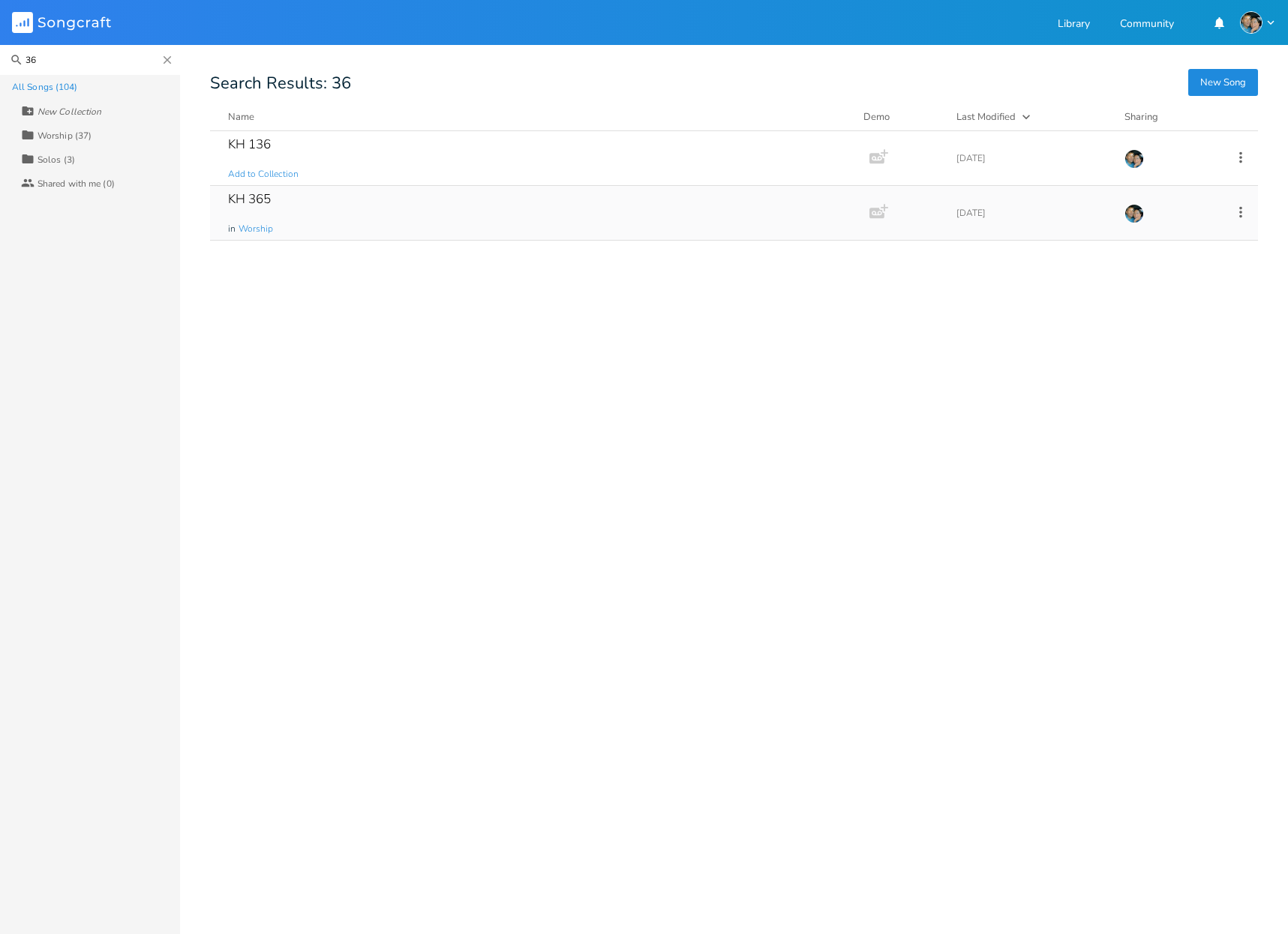
type input "36"
click at [293, 192] on div "KH 365 in Worship" at bounding box center [537, 212] width 617 height 54
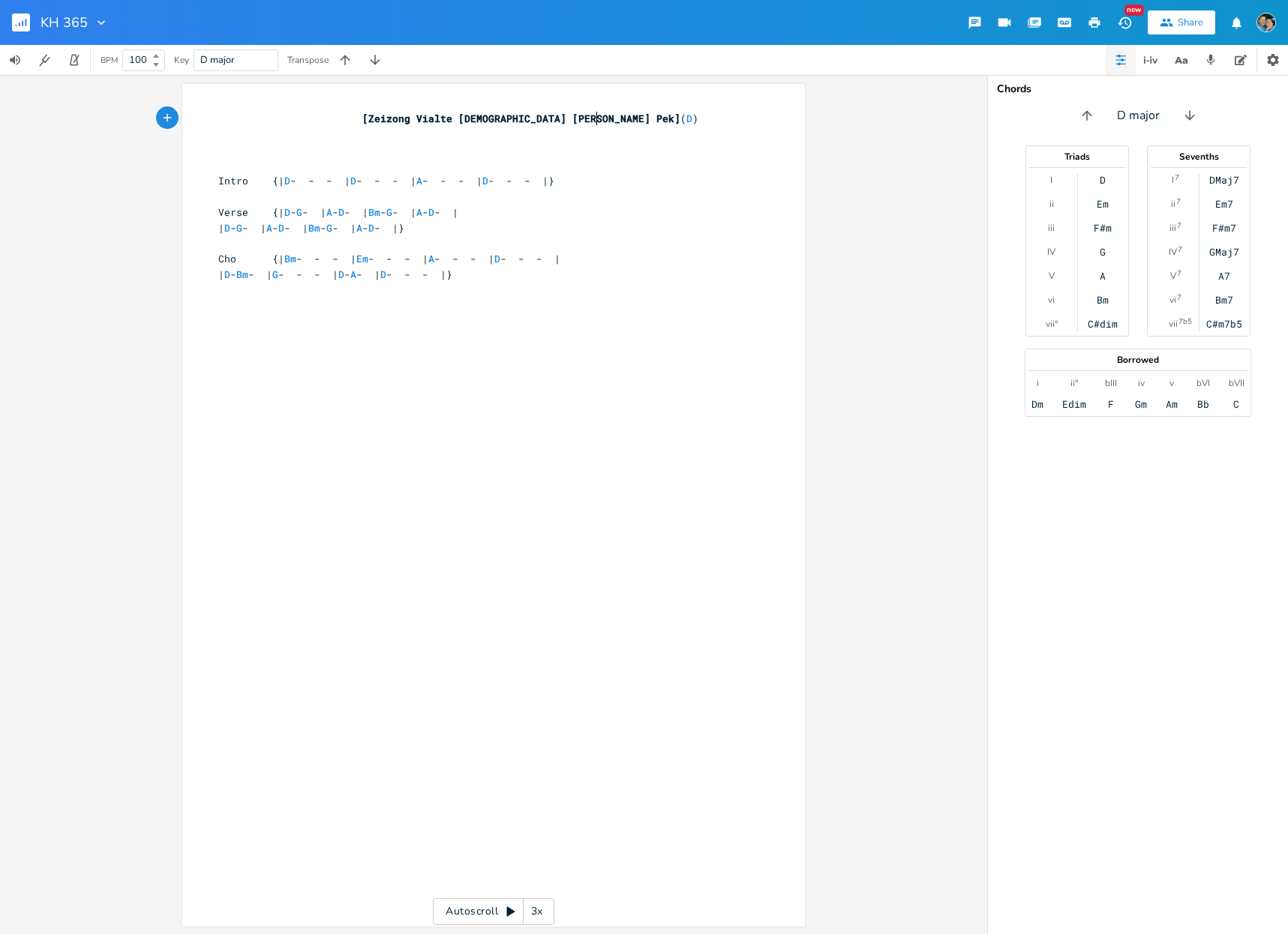
scroll to position [0, 1]
click at [385, 492] on div "xxxxxxxxxx [Zeizong Vialte Jesuh [PERSON_NAME] Pek] ( D ) ​ Intro {| D - - - | …" at bounding box center [505, 519] width 579 height 824
click at [359, 509] on div "xxxxxxxxxx [Zeizong Vialte Jesuh [PERSON_NAME] Pek] ( D ) ​ Intro {| D - - - | …" at bounding box center [505, 519] width 579 height 824
click at [31, 21] on button "Back to Library" at bounding box center [27, 23] width 30 height 36
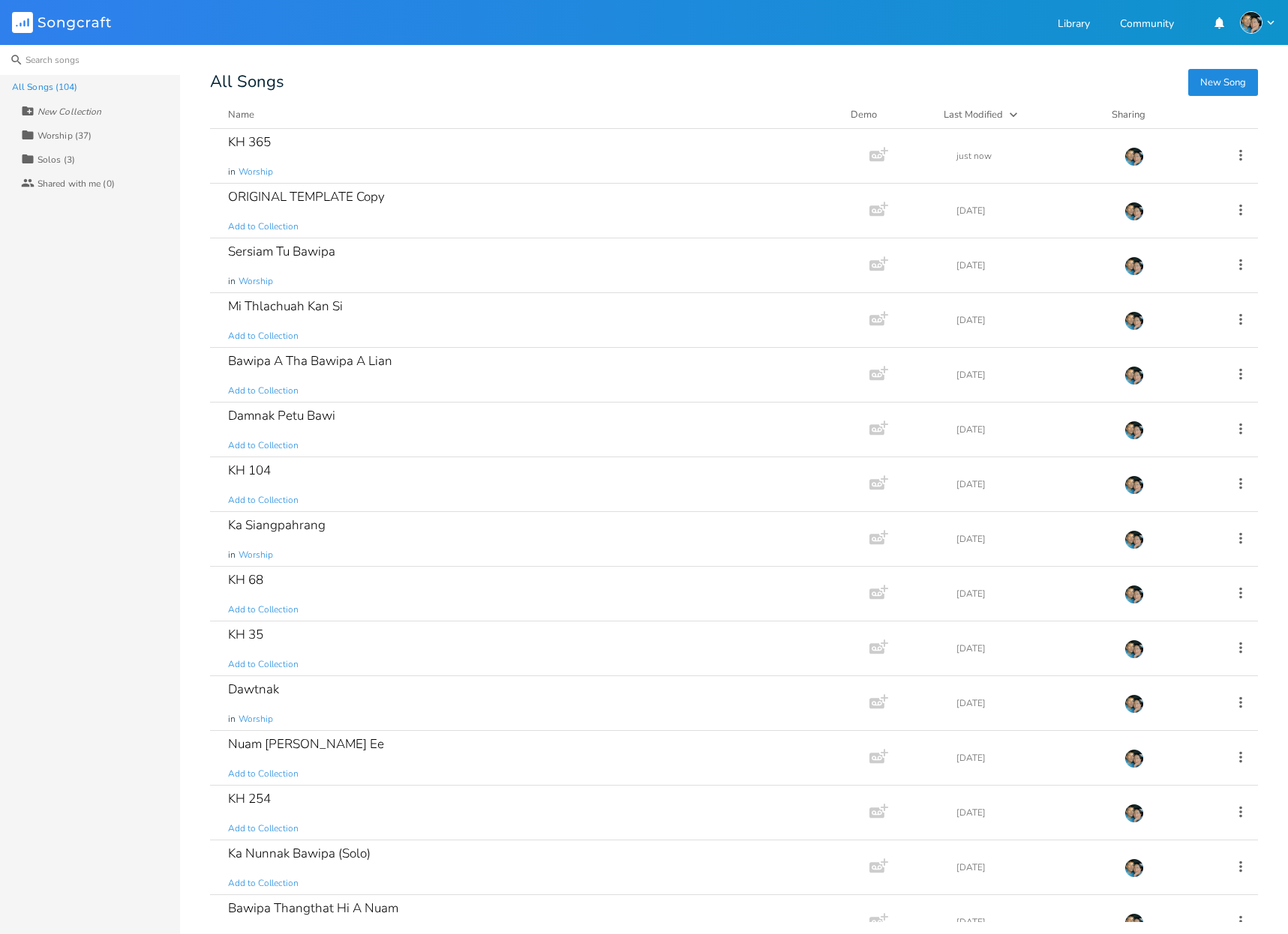
click at [65, 60] on input at bounding box center [90, 60] width 180 height 30
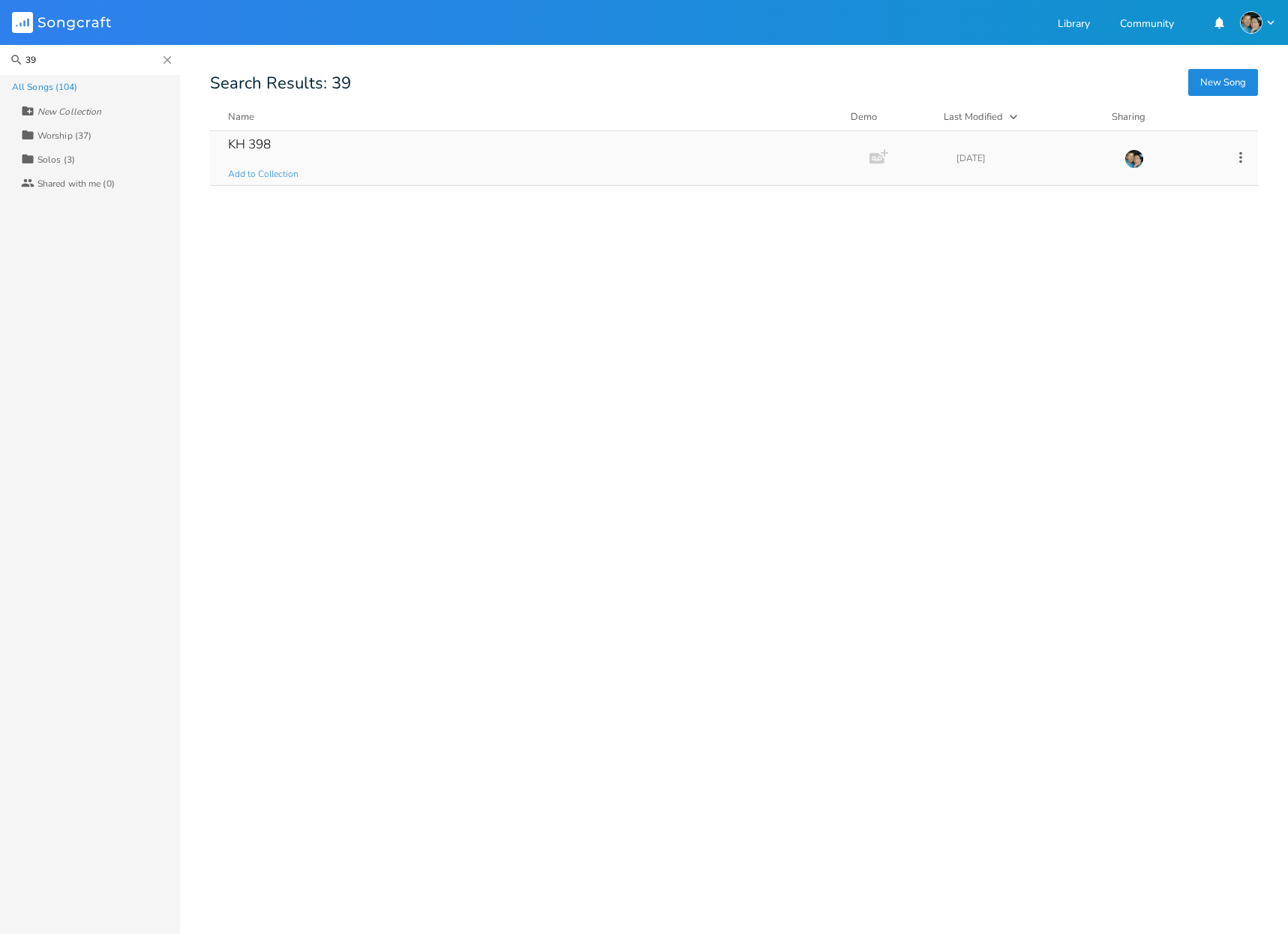
type input "39"
click at [337, 158] on div "KH 398 Add to Collection" at bounding box center [537, 158] width 617 height 54
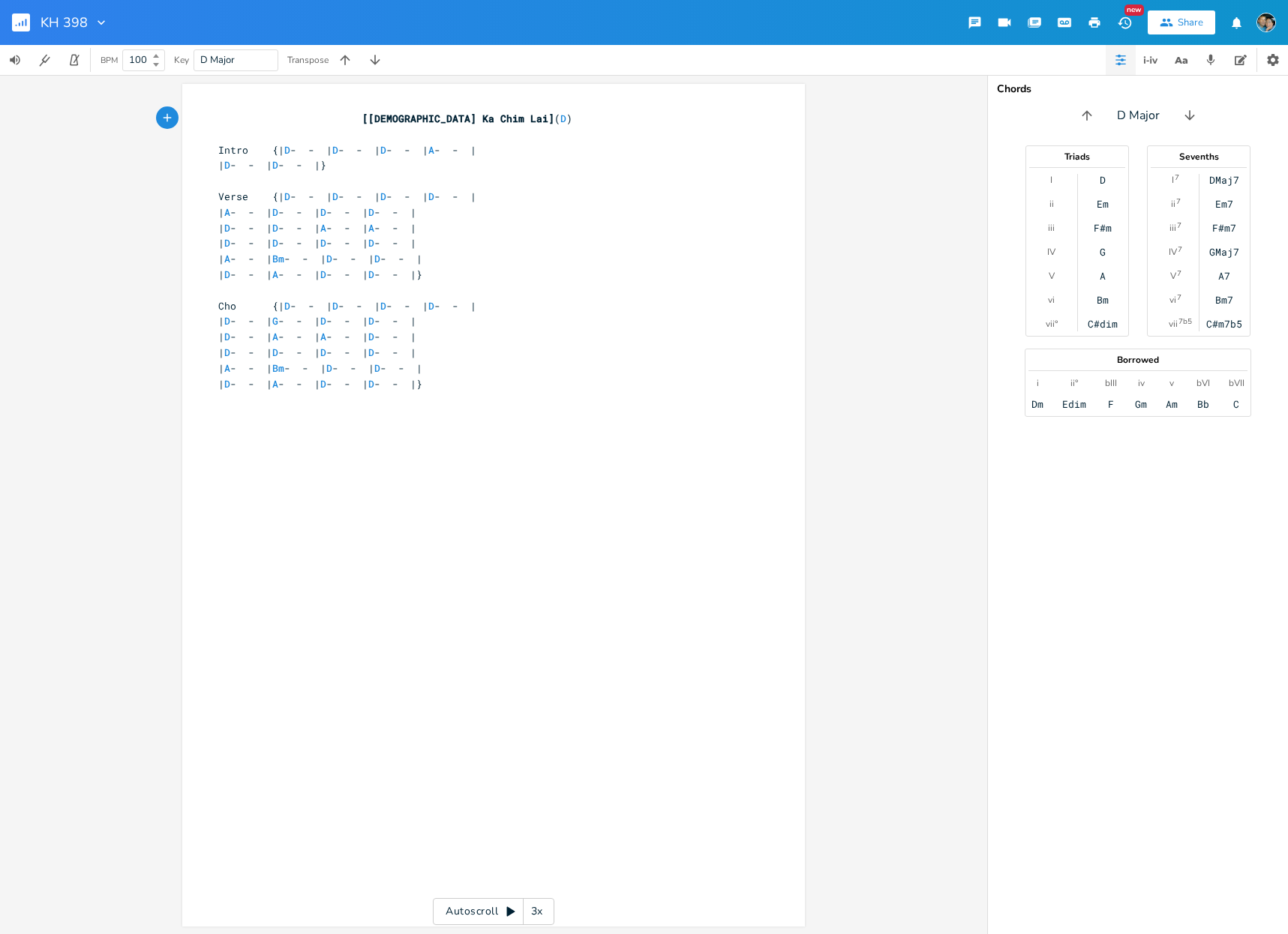
click at [287, 528] on div "xxxxxxxxxx [Jesuh [PERSON_NAME] [PERSON_NAME]] ( D ) ​ Intro {| D - - | D - - |…" at bounding box center [505, 519] width 579 height 824
click at [12, 25] on rect "button" at bounding box center [21, 22] width 18 height 18
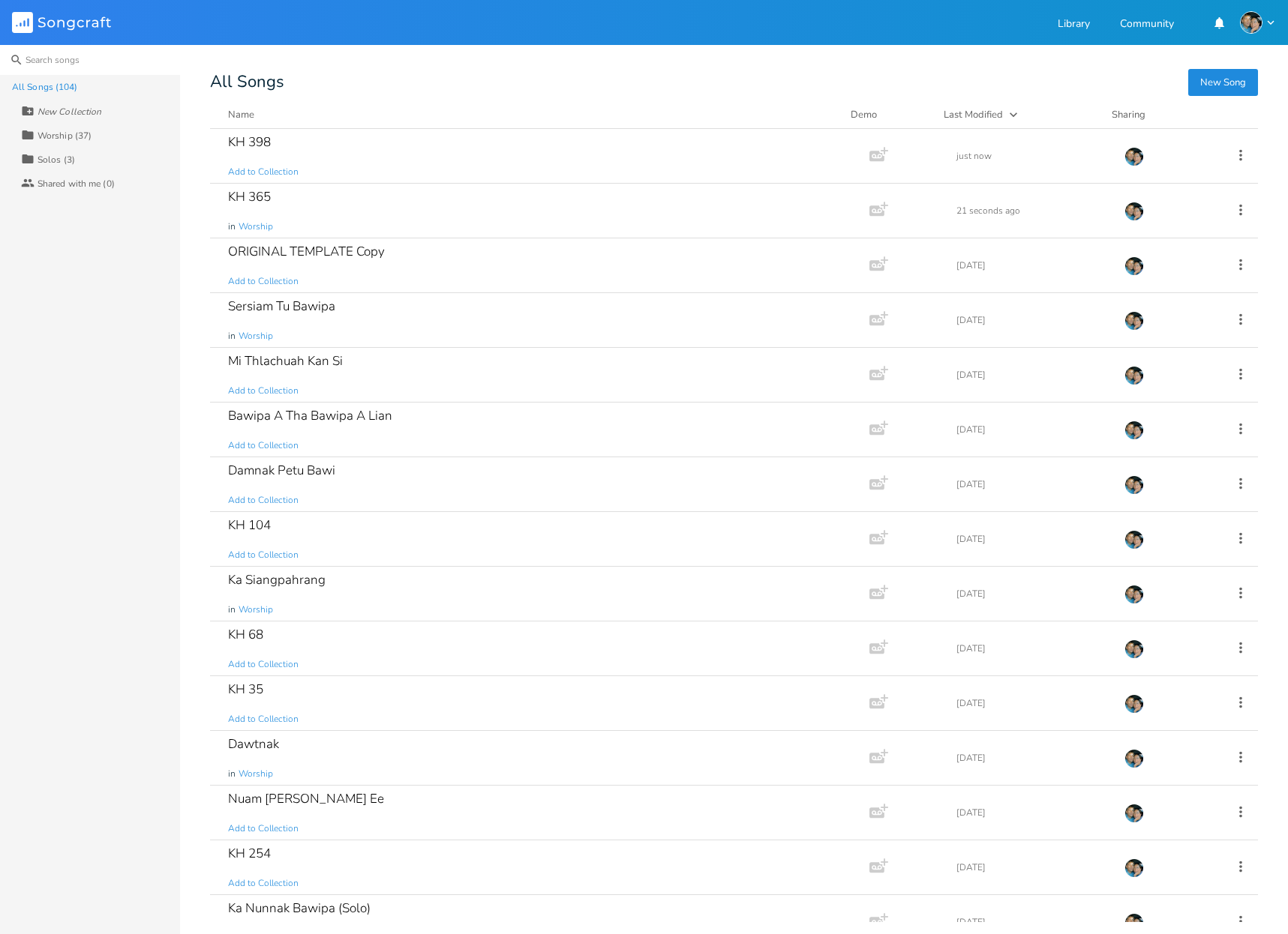
click at [80, 67] on input at bounding box center [90, 60] width 180 height 30
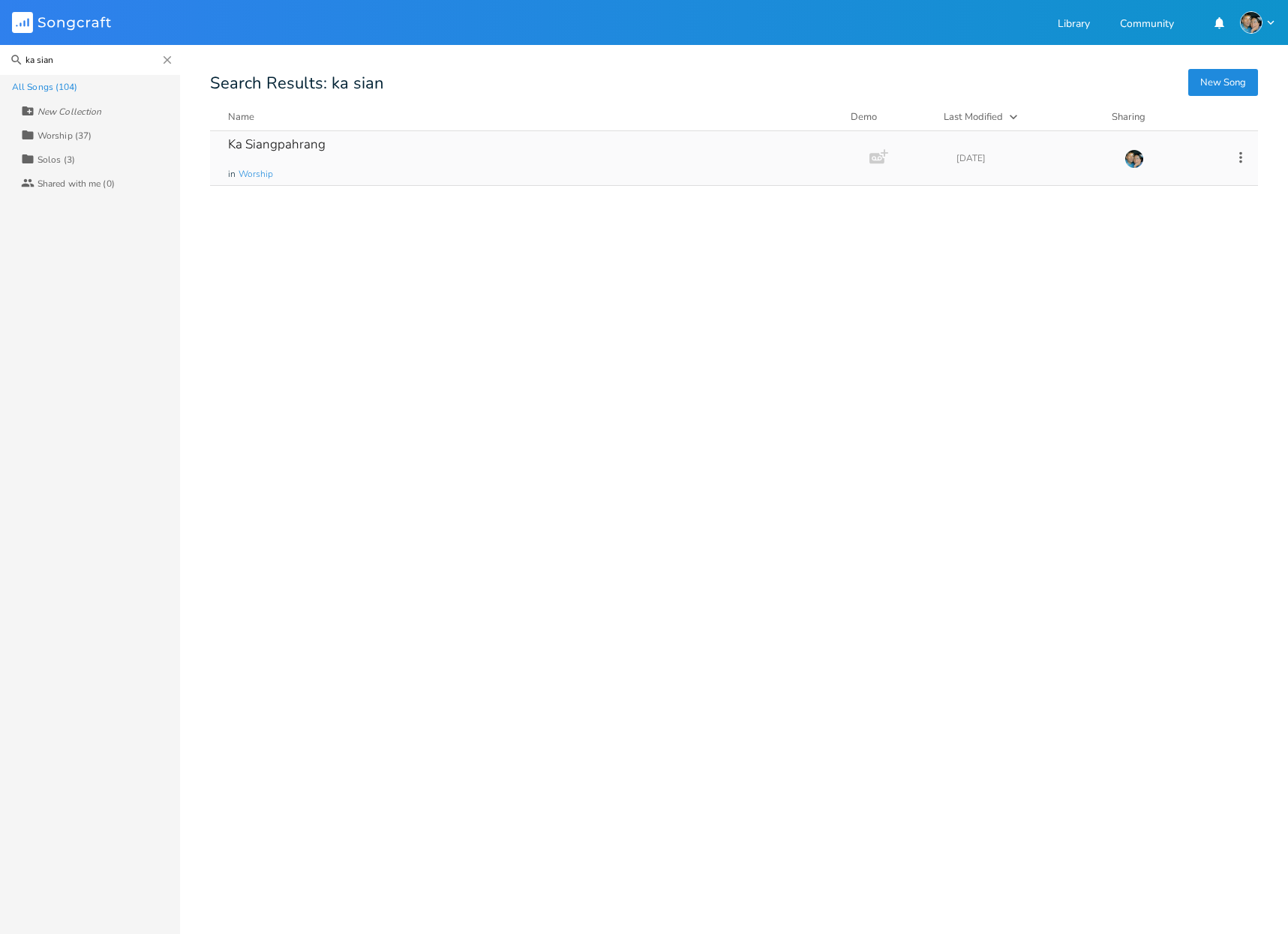
type input "ka sian"
click at [271, 141] on div "Ka Siangpahrang" at bounding box center [276, 144] width 97 height 13
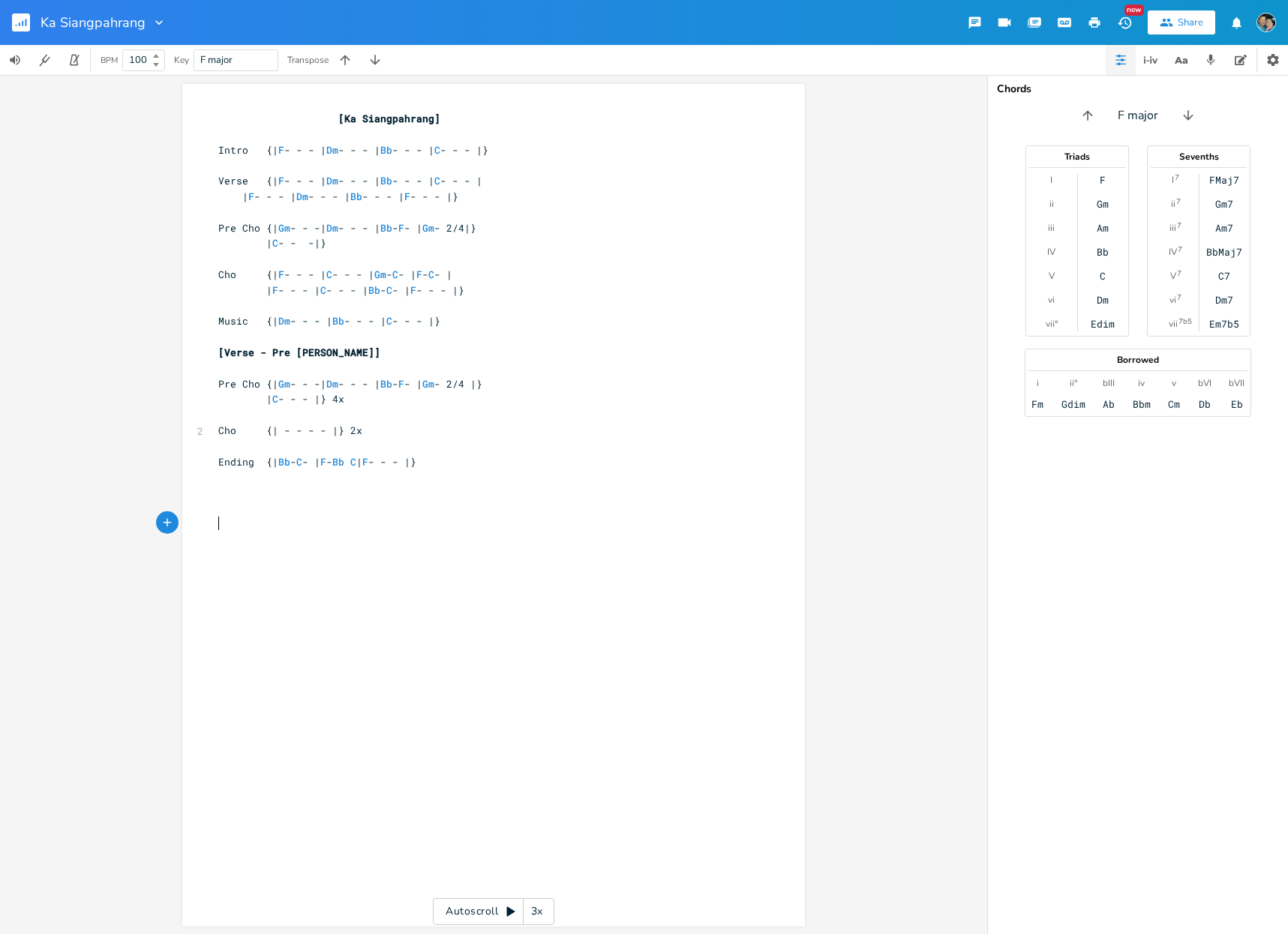
click at [221, 626] on div "xxxxxxxxxx [Ka Siangpahrang] Intro {| F - - - | Dm - - - | Bb - - - | C - - - |…" at bounding box center [505, 519] width 579 height 824
